Goal: Task Accomplishment & Management: Complete application form

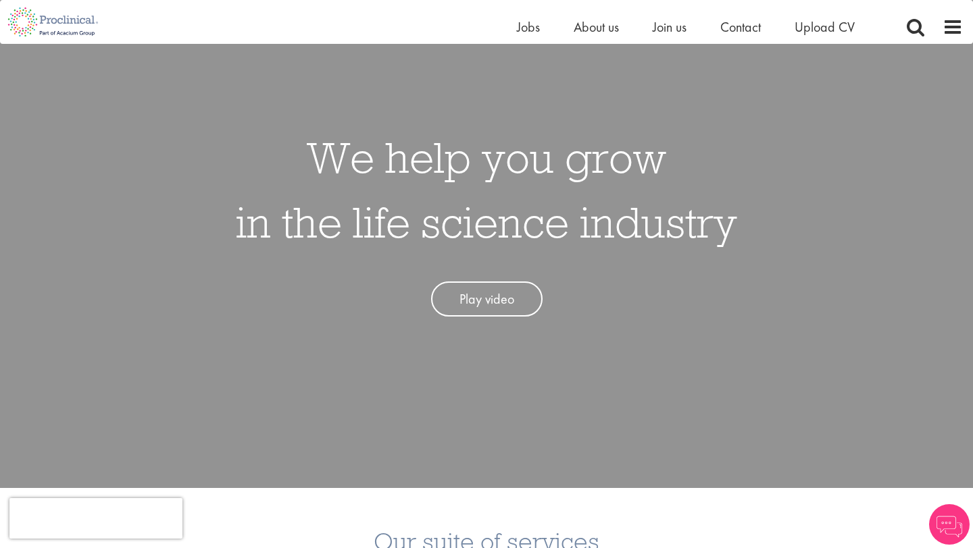
scroll to position [113, 0]
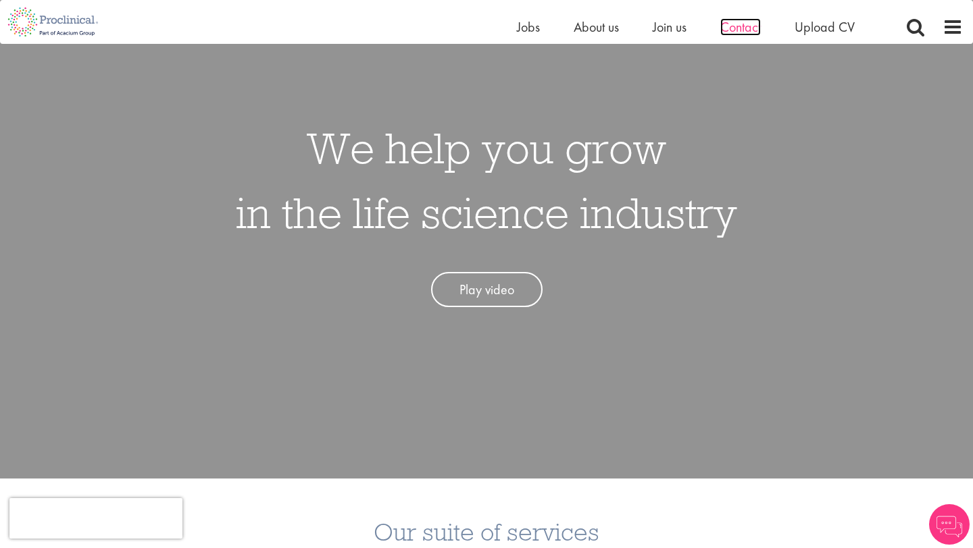
click at [732, 33] on span "Contact" at bounding box center [740, 27] width 41 height 18
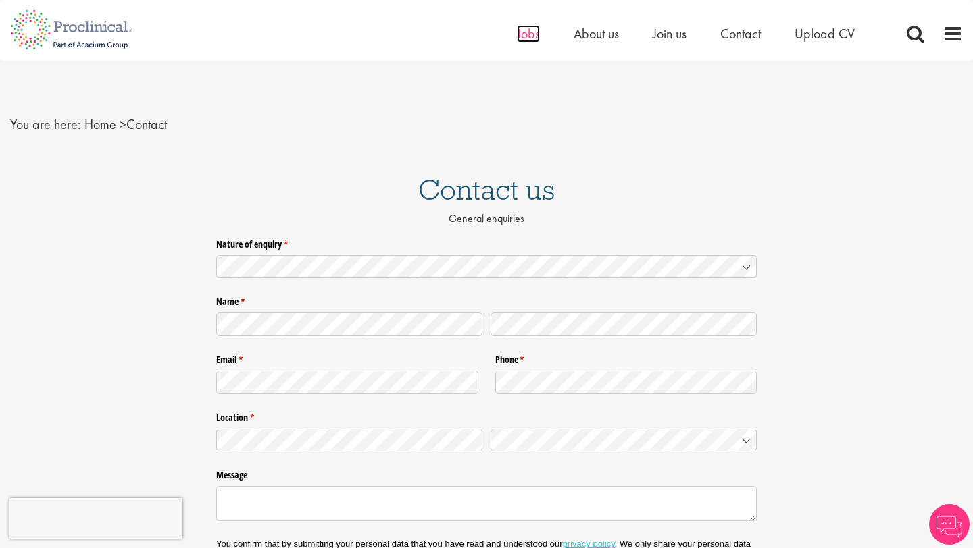
click at [531, 39] on span "Jobs" at bounding box center [528, 34] width 23 height 18
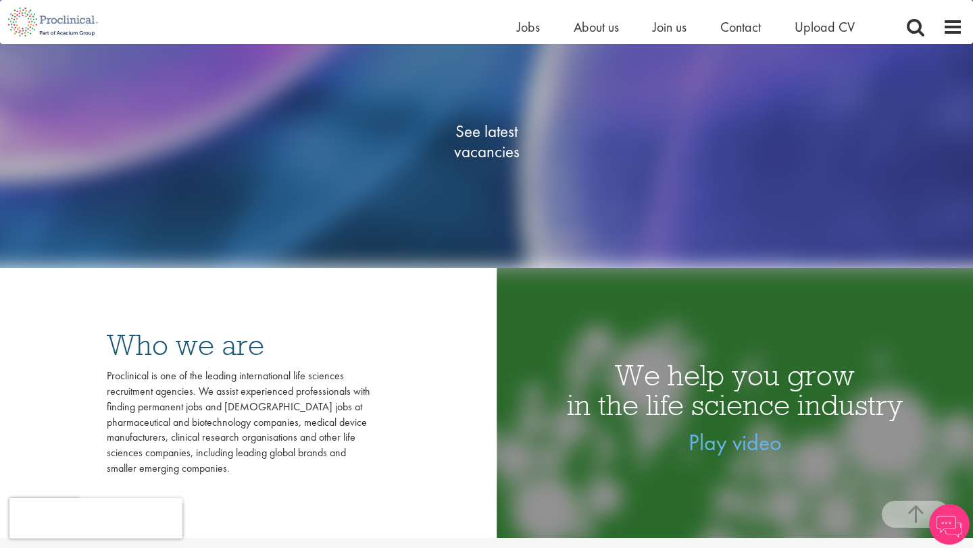
scroll to position [253, 0]
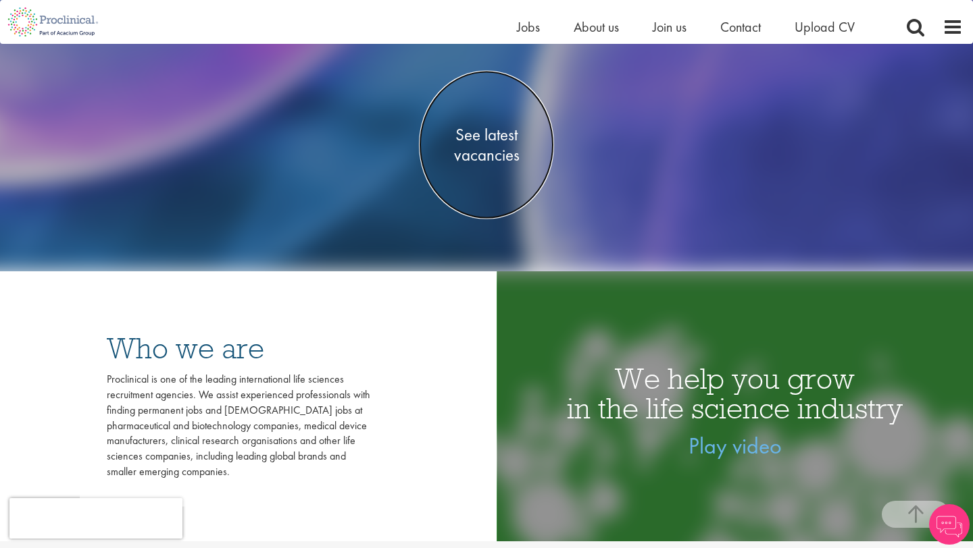
click at [495, 153] on span "See latest vacancies" at bounding box center [486, 144] width 135 height 41
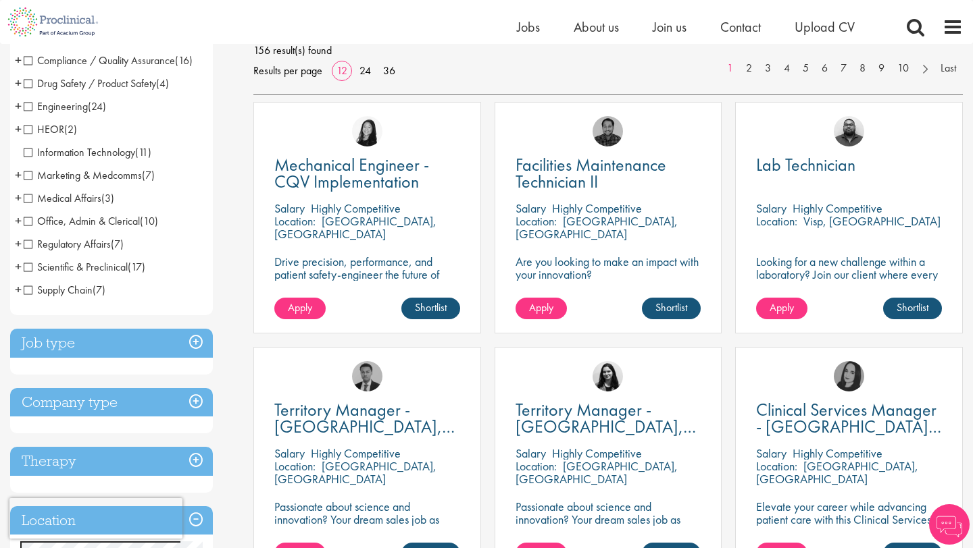
scroll to position [213, 0]
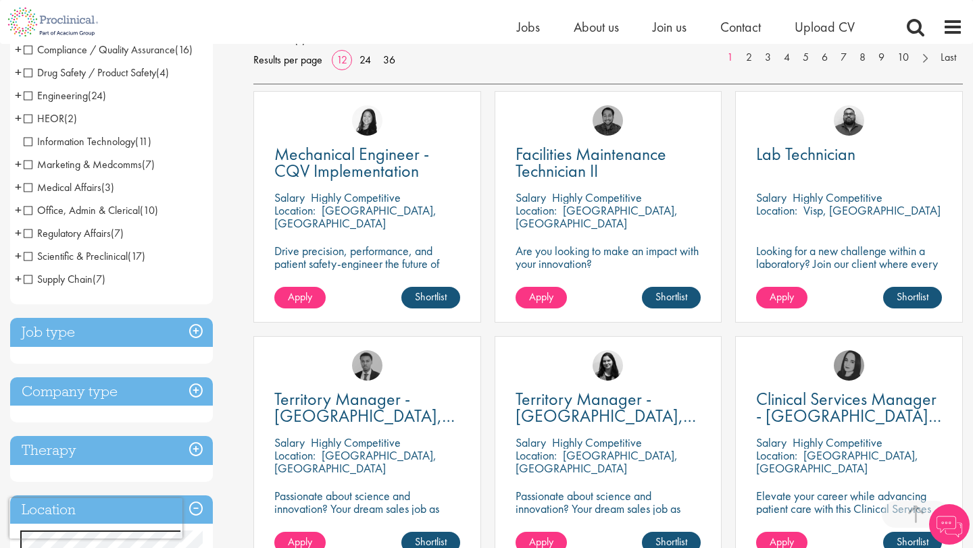
click at [95, 231] on span "Regulatory Affairs" at bounding box center [67, 233] width 87 height 14
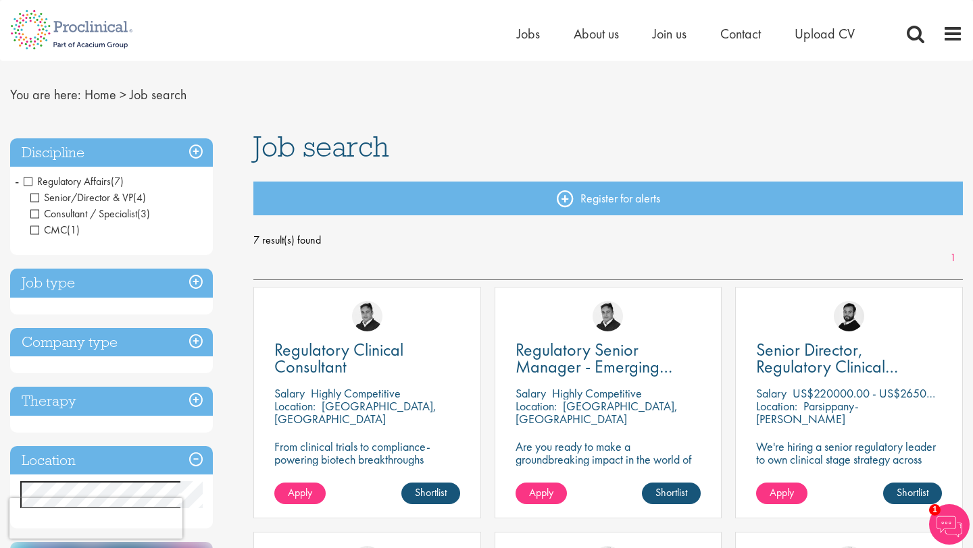
scroll to position [83, 0]
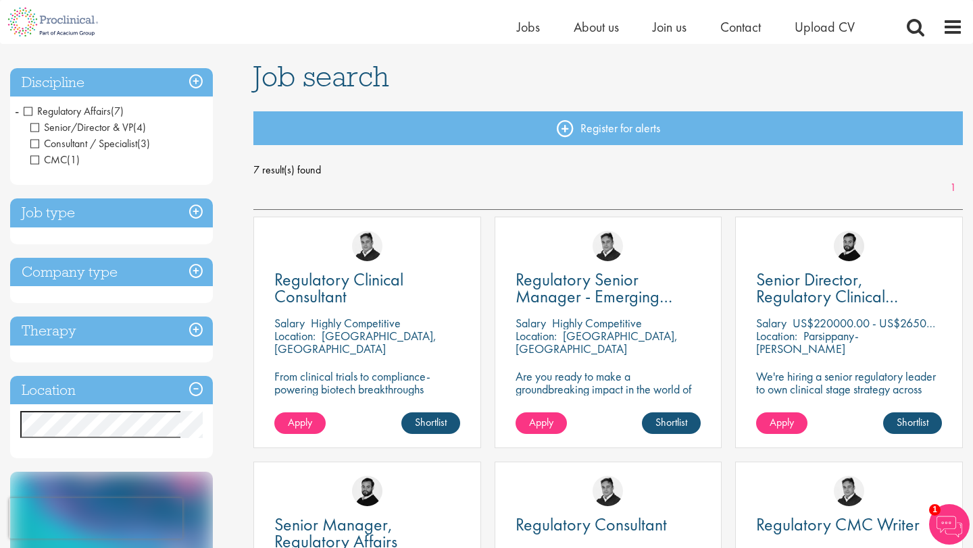
click at [201, 218] on h3 "Job type" at bounding box center [111, 213] width 203 height 29
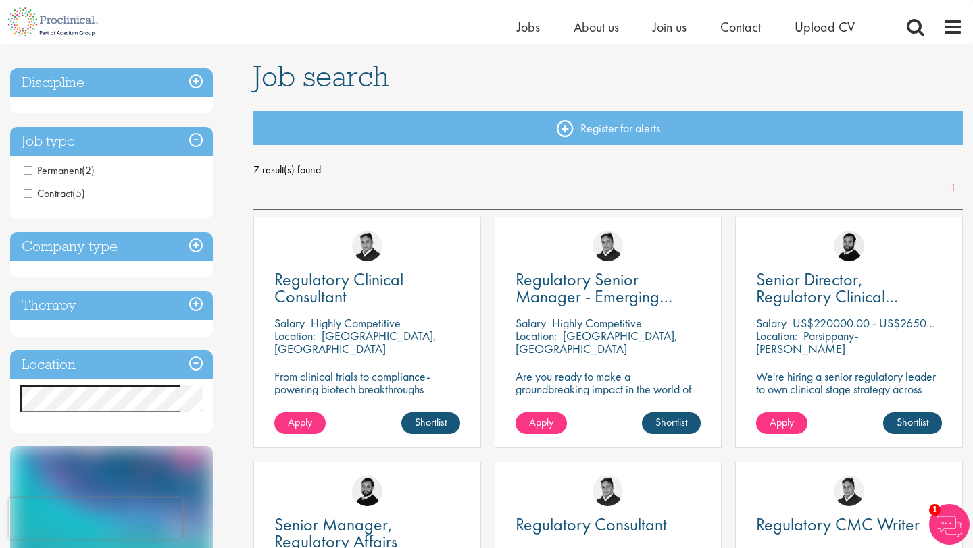
click at [138, 242] on h3 "Company type" at bounding box center [111, 246] width 203 height 29
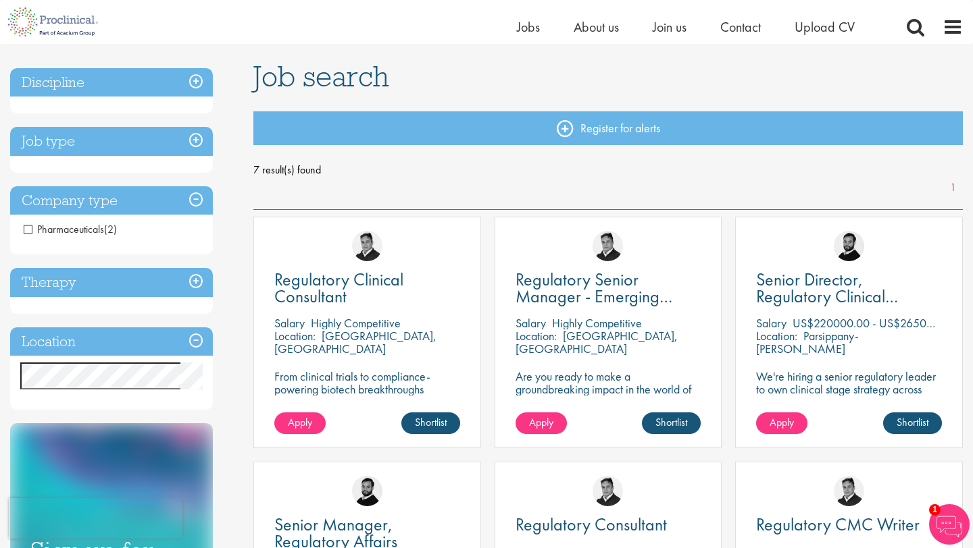
click at [140, 273] on h3 "Therapy" at bounding box center [111, 282] width 203 height 29
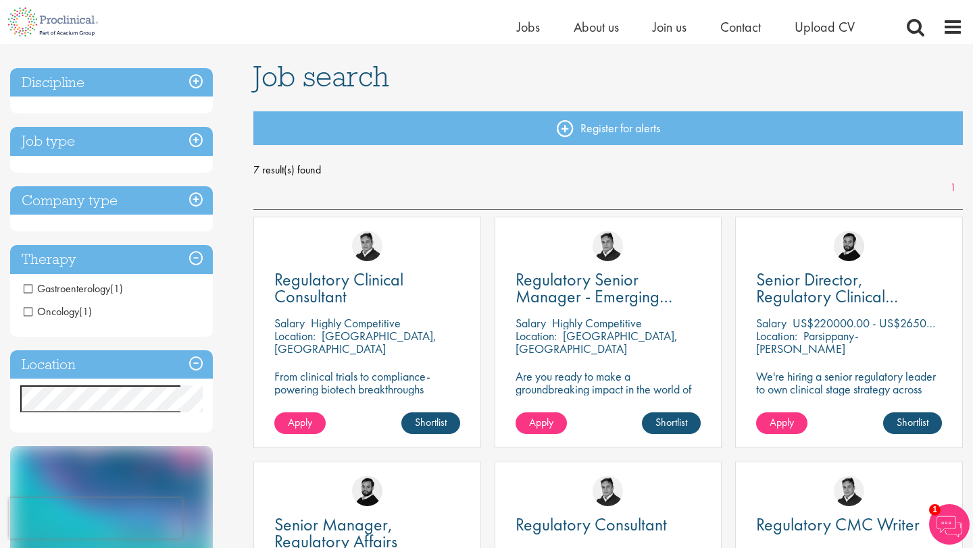
click at [153, 153] on h3 "Job type" at bounding box center [111, 141] width 203 height 29
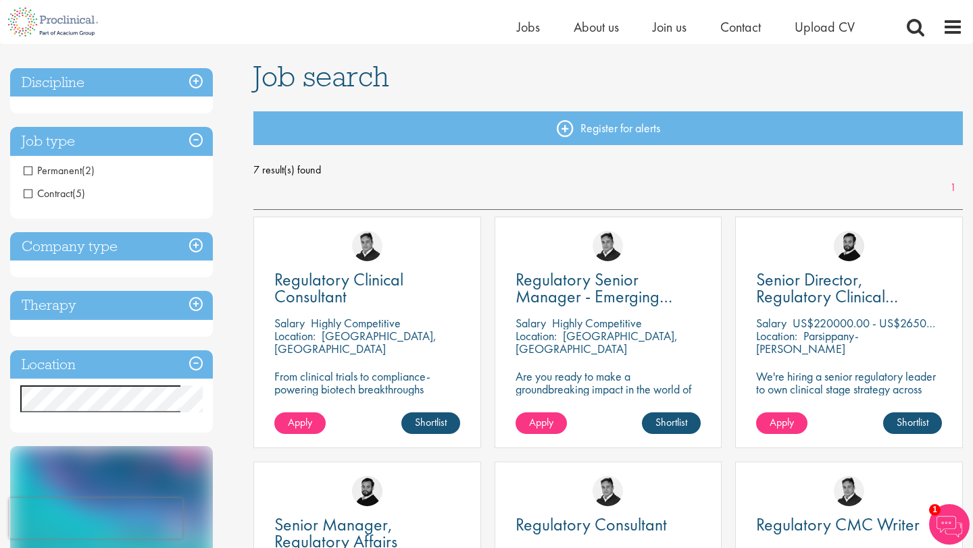
click at [70, 190] on span "Contract" at bounding box center [48, 193] width 49 height 14
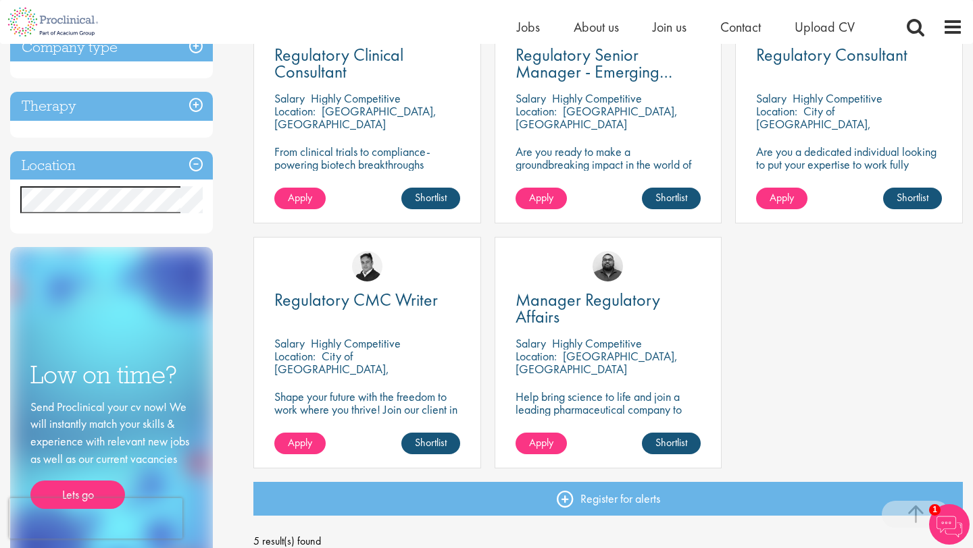
scroll to position [309, 0]
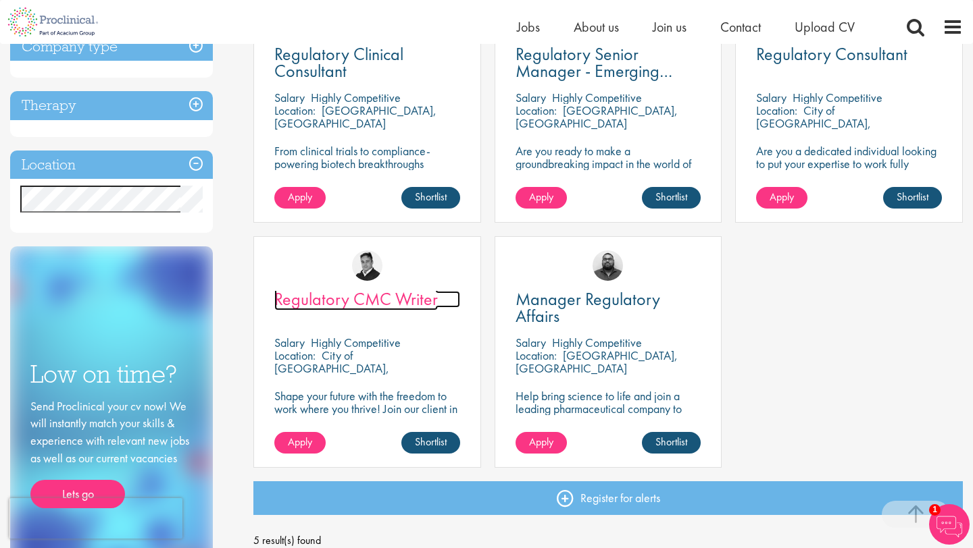
click at [326, 295] on span "Regulatory CMC Writer" at bounding box center [355, 299] width 163 height 23
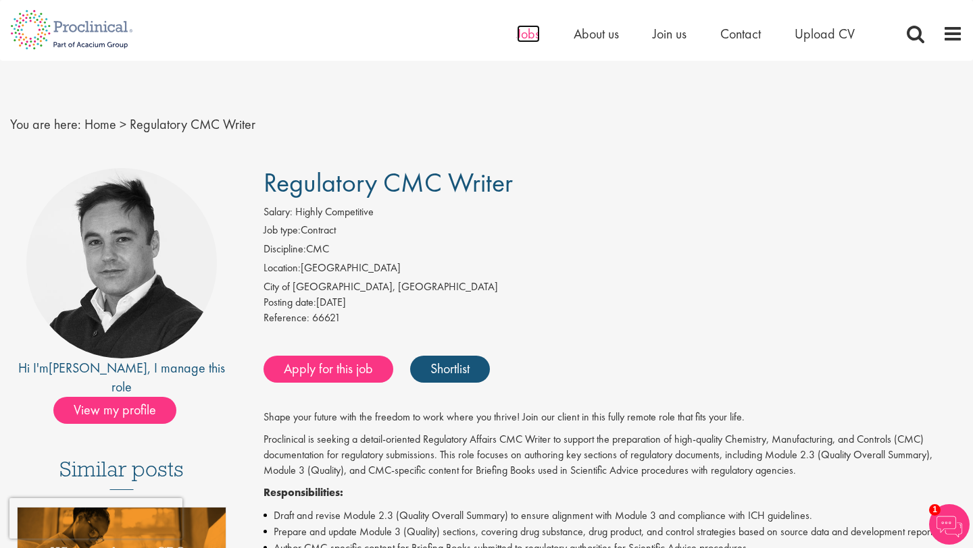
click at [521, 25] on span "Jobs" at bounding box center [528, 34] width 23 height 18
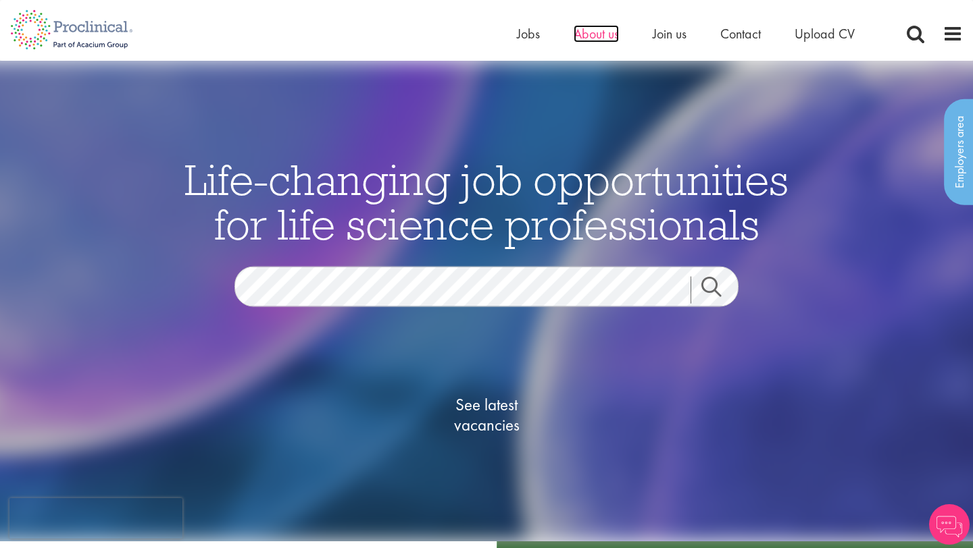
click at [598, 31] on span "About us" at bounding box center [595, 34] width 45 height 18
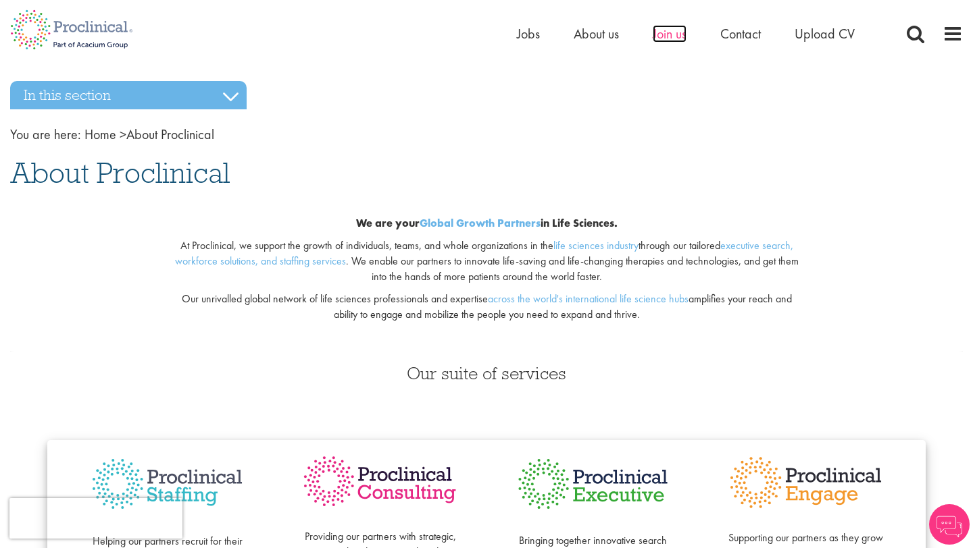
click at [676, 35] on span "Join us" at bounding box center [670, 34] width 34 height 18
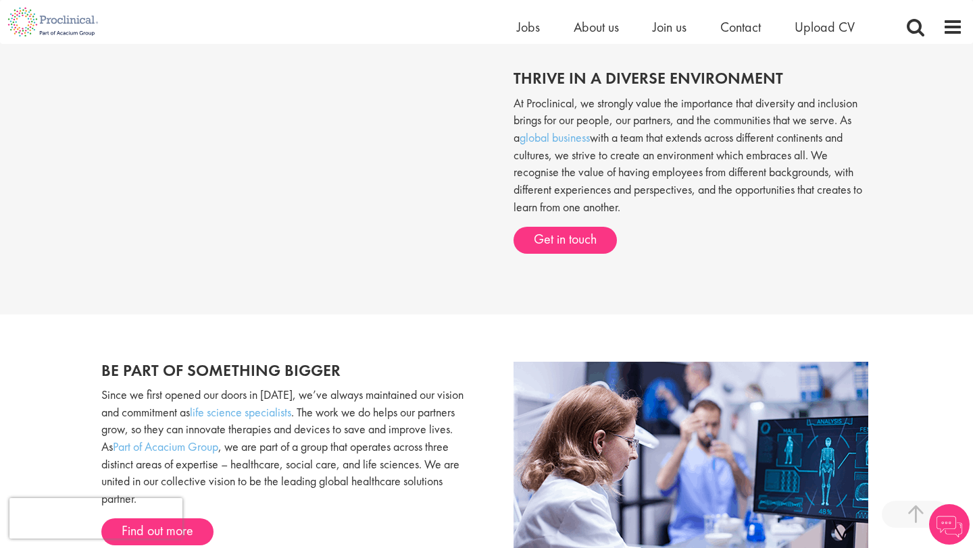
scroll to position [484, 0]
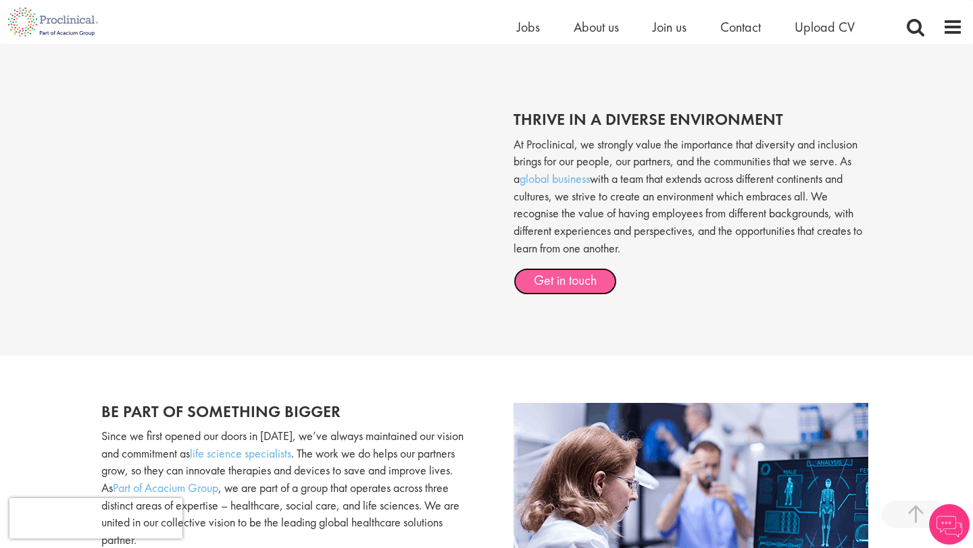
click at [560, 290] on link "Get in touch" at bounding box center [564, 281] width 103 height 27
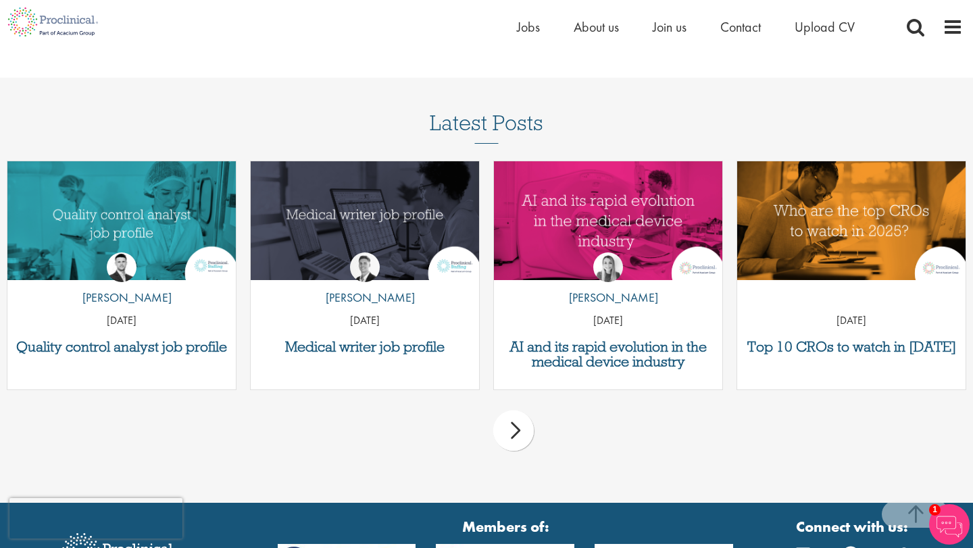
scroll to position [1677, 0]
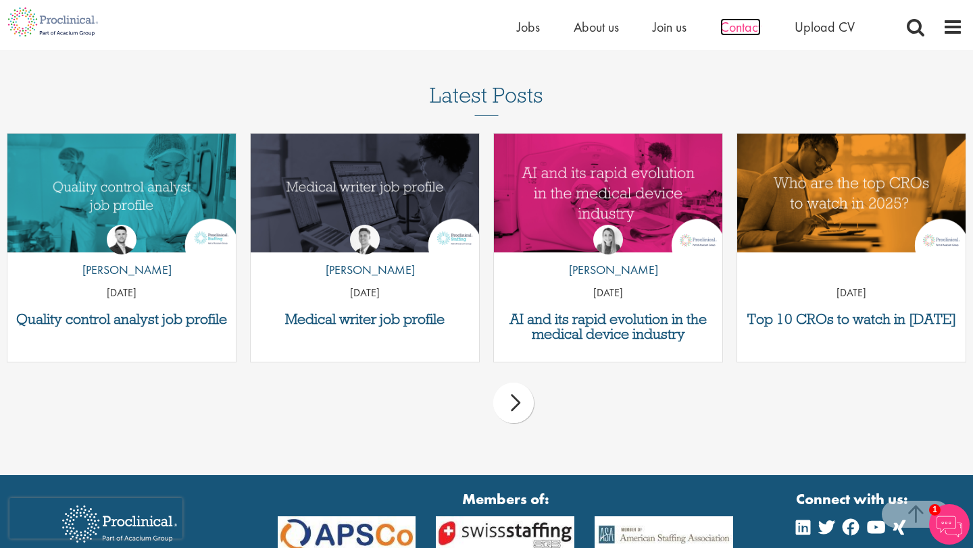
click at [736, 26] on span "Contact" at bounding box center [740, 27] width 41 height 18
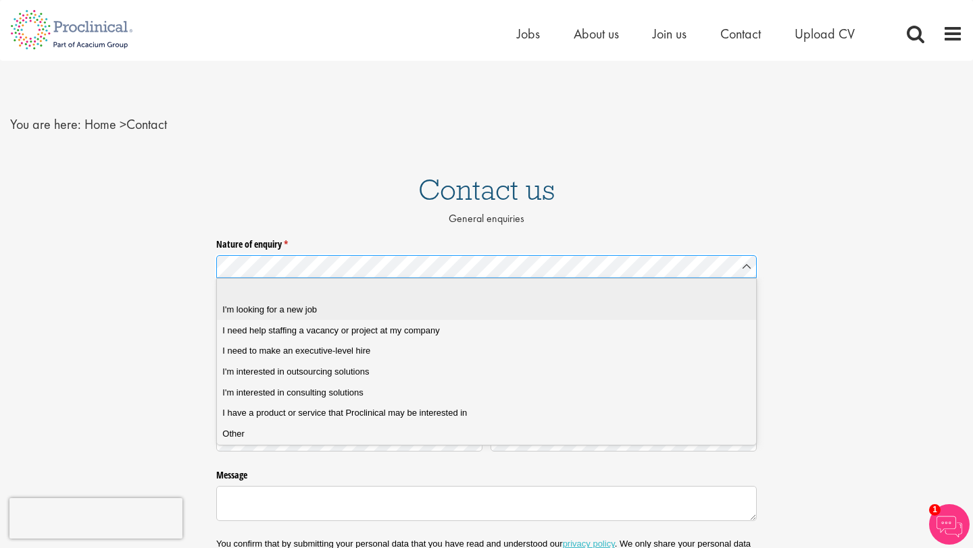
click at [320, 309] on div "I'm looking for a new job" at bounding box center [486, 310] width 528 height 12
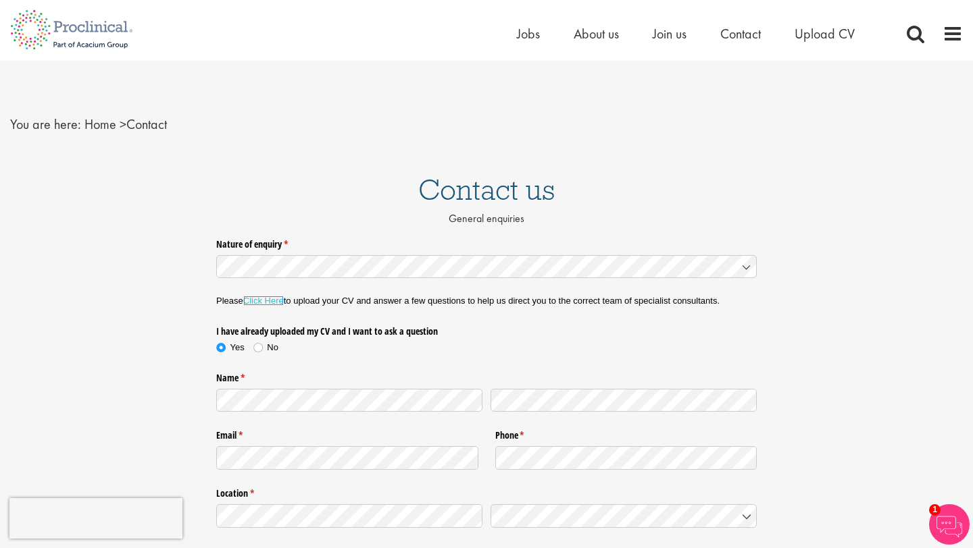
click at [276, 304] on link "Click Here" at bounding box center [263, 301] width 41 height 10
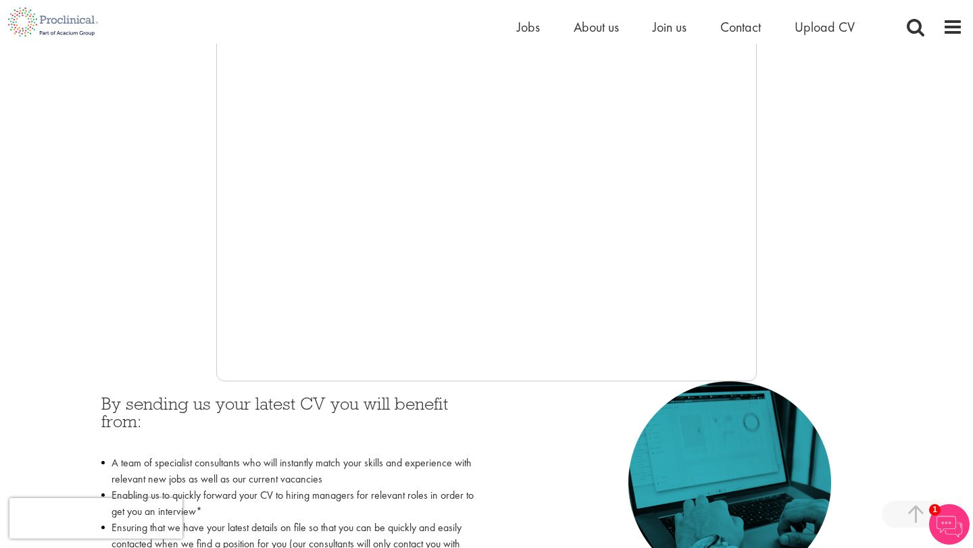
scroll to position [303, 0]
